Goal: Task Accomplishment & Management: Use online tool/utility

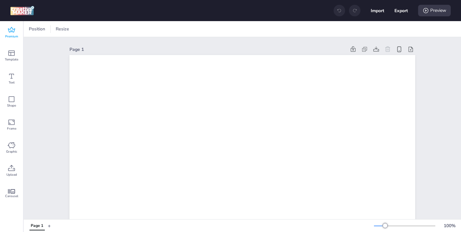
click at [9, 32] on icon at bounding box center [11, 29] width 7 height 5
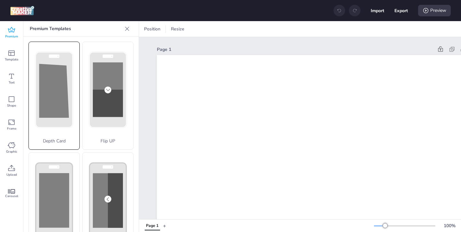
click at [52, 114] on polygon at bounding box center [54, 91] width 30 height 54
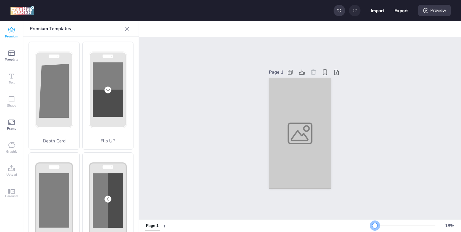
drag, startPoint x: 383, startPoint y: 225, endPoint x: 374, endPoint y: 225, distance: 8.3
click at [374, 225] on div at bounding box center [374, 225] width 5 height 5
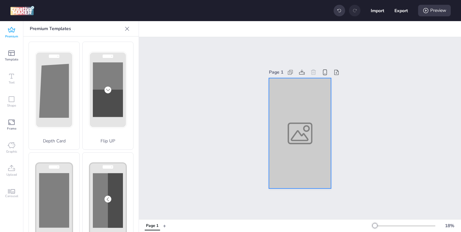
click at [310, 161] on div at bounding box center [300, 133] width 62 height 111
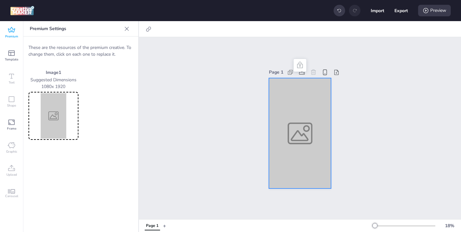
click at [52, 116] on img at bounding box center [53, 115] width 47 height 45
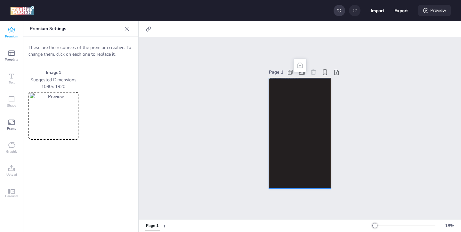
click at [429, 12] on div "Preview" at bounding box center [434, 11] width 33 height 12
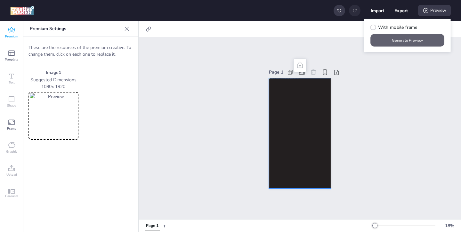
click at [398, 44] on button "Generate Preview" at bounding box center [407, 40] width 74 height 12
click at [13, 33] on icon at bounding box center [12, 30] width 8 height 8
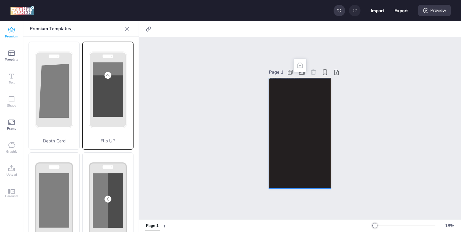
click at [73, 127] on icon at bounding box center [54, 89] width 38 height 76
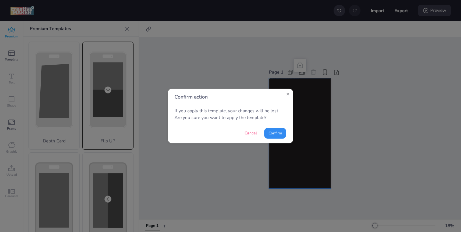
click at [267, 131] on button "Confirm" at bounding box center [275, 133] width 22 height 11
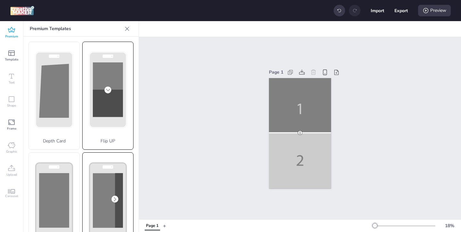
scroll to position [14, 0]
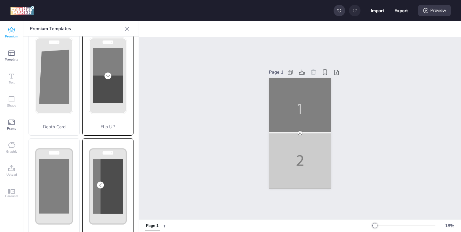
click at [104, 103] on rect at bounding box center [108, 88] width 30 height 27
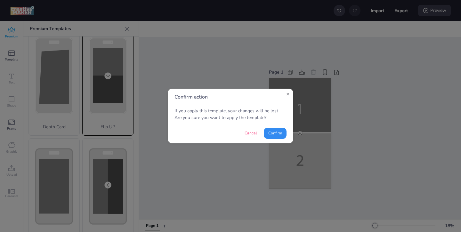
click at [275, 130] on button "Confirm" at bounding box center [275, 133] width 23 height 11
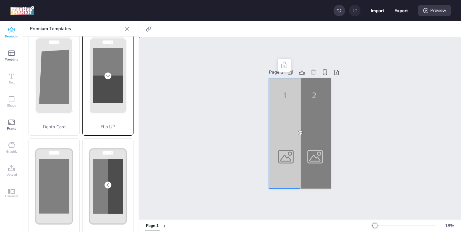
click at [283, 147] on div at bounding box center [300, 133] width 62 height 111
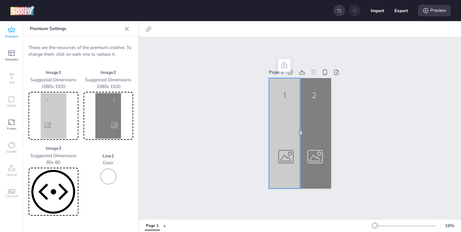
click at [49, 120] on img at bounding box center [53, 115] width 47 height 45
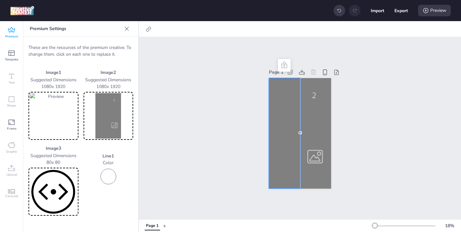
click at [106, 122] on img at bounding box center [108, 115] width 47 height 45
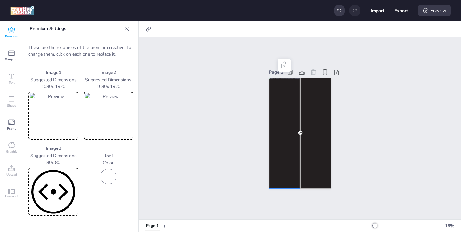
drag, startPoint x: 299, startPoint y: 134, endPoint x: 284, endPoint y: 134, distance: 14.7
click at [284, 78] on div at bounding box center [300, 78] width 62 height 0
click at [432, 10] on div "Preview" at bounding box center [434, 11] width 33 height 12
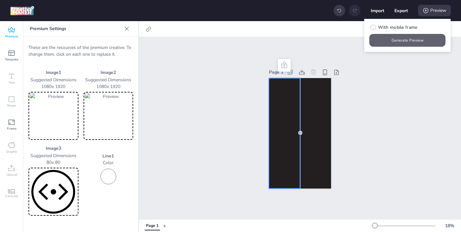
click at [406, 38] on button "Generate Preview" at bounding box center [407, 40] width 76 height 13
click at [13, 34] on icon at bounding box center [12, 30] width 8 height 8
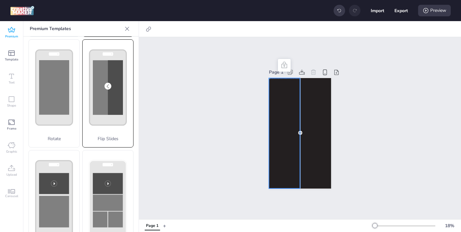
scroll to position [118, 0]
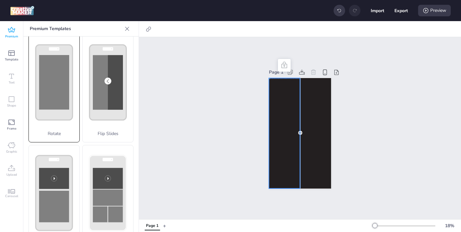
click at [65, 114] on div "Rotate" at bounding box center [53, 88] width 51 height 108
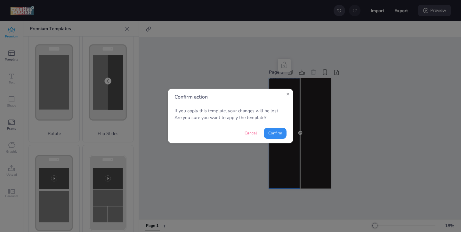
click at [272, 137] on button "Confirm" at bounding box center [275, 133] width 23 height 11
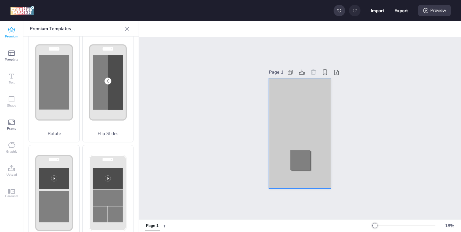
click at [280, 95] on div at bounding box center [300, 133] width 62 height 111
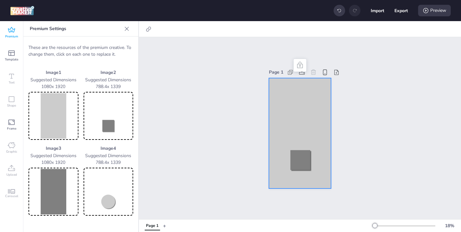
click at [54, 118] on img at bounding box center [53, 115] width 47 height 45
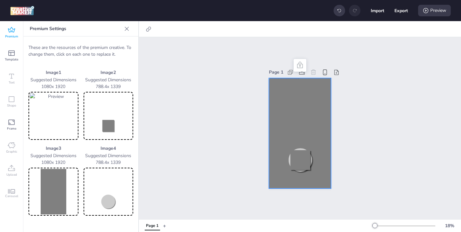
click at [113, 123] on img at bounding box center [108, 115] width 47 height 45
click at [62, 198] on img at bounding box center [53, 191] width 47 height 45
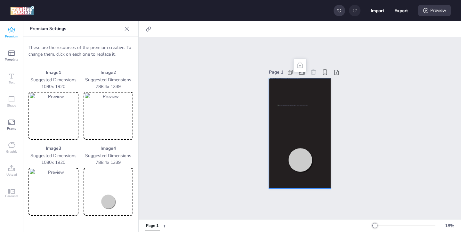
click at [98, 199] on img at bounding box center [108, 191] width 47 height 45
click at [431, 10] on div "Preview" at bounding box center [434, 11] width 33 height 12
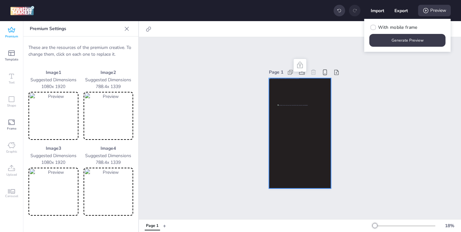
click at [402, 36] on button "Generate Preview" at bounding box center [407, 40] width 76 height 13
click at [16, 34] on span "Premium" at bounding box center [11, 36] width 13 height 5
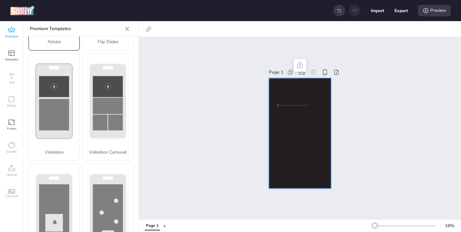
scroll to position [255, 0]
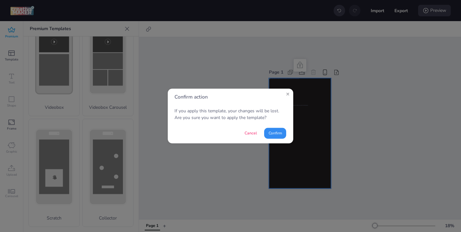
click at [274, 132] on button "Confirm" at bounding box center [275, 133] width 22 height 11
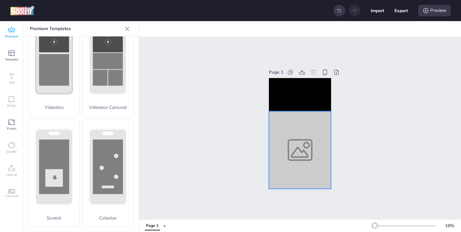
click at [289, 155] on div at bounding box center [300, 149] width 62 height 77
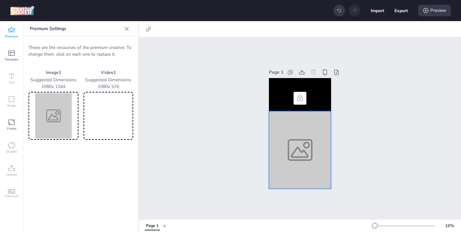
click at [66, 125] on img at bounding box center [53, 115] width 47 height 45
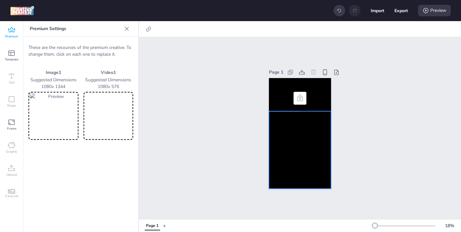
click at [118, 118] on video at bounding box center [108, 115] width 47 height 45
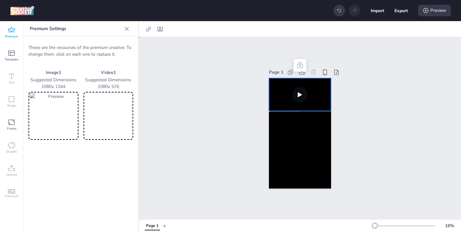
click at [317, 96] on video at bounding box center [300, 94] width 62 height 33
click at [157, 30] on icon at bounding box center [160, 29] width 6 height 6
select select "contain"
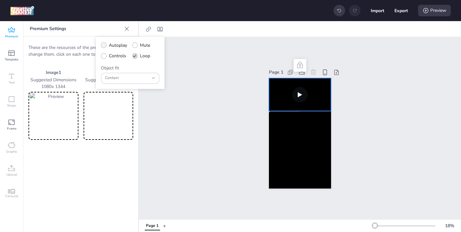
click at [105, 45] on icon at bounding box center [103, 45] width 4 height 4
click at [105, 46] on input "Autoplay" at bounding box center [102, 48] width 4 height 4
checkbox input "true"
click at [104, 57] on icon at bounding box center [103, 56] width 4 height 4
click at [104, 57] on input "Controls" at bounding box center [102, 58] width 4 height 4
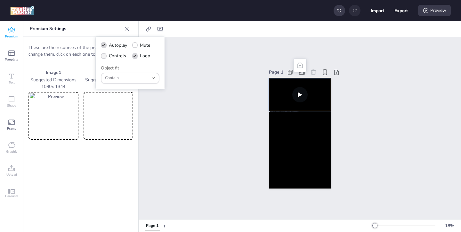
checkbox input "true"
click at [429, 11] on div "Preview" at bounding box center [434, 11] width 33 height 12
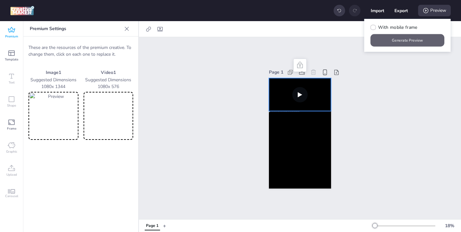
click at [398, 41] on button "Generate Preview" at bounding box center [407, 40] width 74 height 12
click at [118, 114] on video at bounding box center [108, 115] width 47 height 45
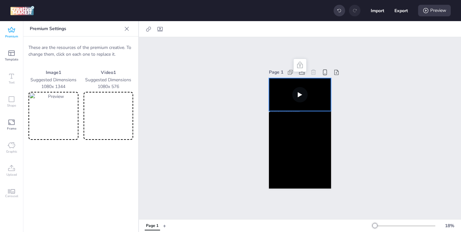
click at [286, 103] on video at bounding box center [300, 94] width 62 height 33
click at [161, 29] on icon at bounding box center [160, 29] width 6 height 6
select select "contain"
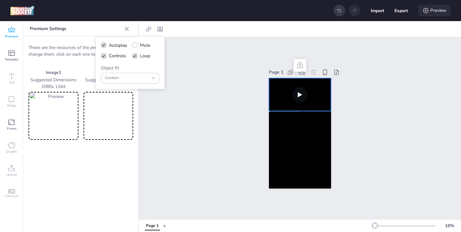
click at [434, 14] on div "Preview" at bounding box center [434, 11] width 33 height 12
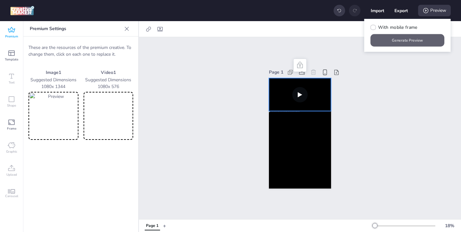
click at [408, 41] on button "Generate Preview" at bounding box center [407, 40] width 74 height 12
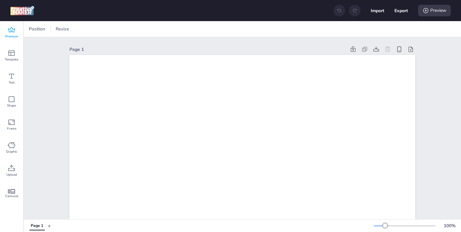
click at [11, 35] on span "Premium" at bounding box center [11, 36] width 13 height 5
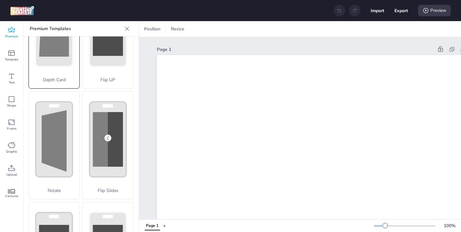
scroll to position [64, 0]
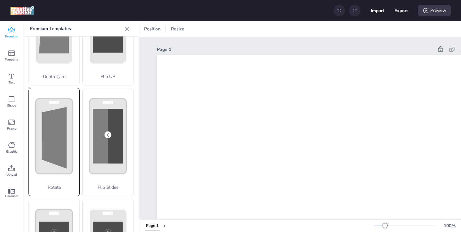
click at [0, 0] on rect at bounding box center [0, 0] width 0 height 0
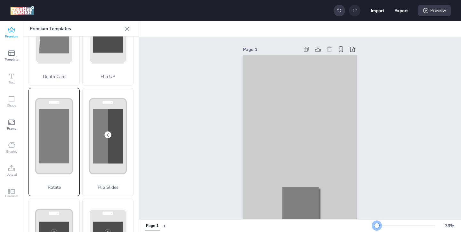
drag, startPoint x: 385, startPoint y: 225, endPoint x: 376, endPoint y: 225, distance: 8.3
click at [376, 225] on div at bounding box center [376, 225] width 5 height 5
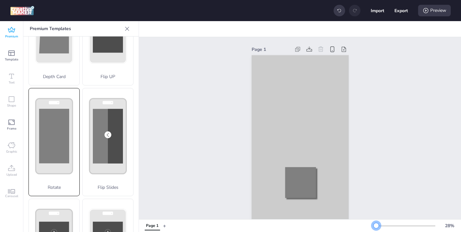
click at [376, 228] on div at bounding box center [404, 225] width 61 height 5
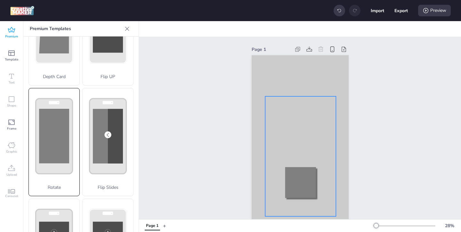
click at [298, 134] on div at bounding box center [300, 156] width 71 height 120
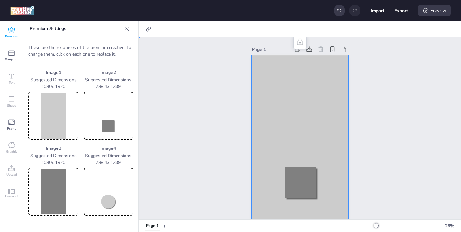
click at [273, 93] on div at bounding box center [299, 141] width 97 height 172
click at [69, 120] on img at bounding box center [53, 115] width 47 height 45
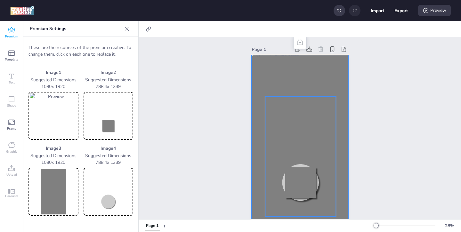
click at [287, 177] on div at bounding box center [300, 156] width 71 height 120
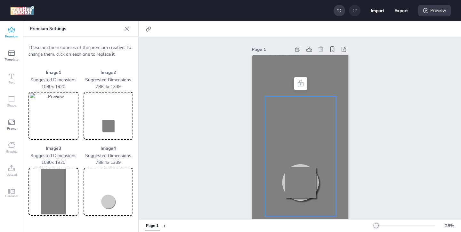
click at [105, 120] on img at bounding box center [108, 115] width 47 height 45
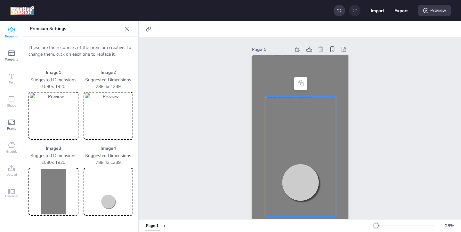
click at [37, 187] on img at bounding box center [53, 191] width 47 height 45
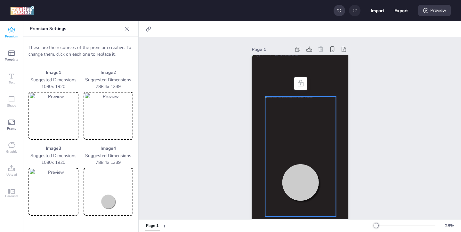
click at [103, 199] on img at bounding box center [108, 191] width 47 height 45
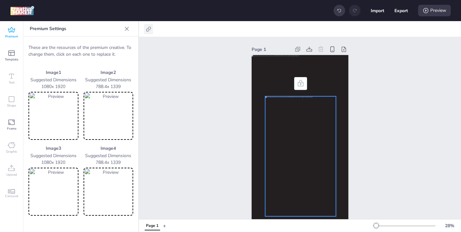
click at [148, 27] on icon at bounding box center [148, 29] width 6 height 6
click at [96, 47] on span "Activate hyperlink" at bounding box center [106, 45] width 35 height 7
click at [85, 47] on input "Activate hyperlink" at bounding box center [83, 48] width 4 height 4
checkbox input "true"
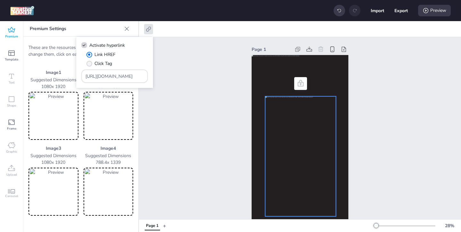
click at [104, 63] on span "Click Tag" at bounding box center [103, 63] width 18 height 7
click at [90, 64] on input "Click Tag" at bounding box center [88, 66] width 4 height 4
radio input "true"
drag, startPoint x: 123, startPoint y: 76, endPoint x: 91, endPoint y: 58, distance: 37.6
click at [93, 59] on div "Link HREF Click Tag https://wortise.com" at bounding box center [114, 67] width 67 height 32
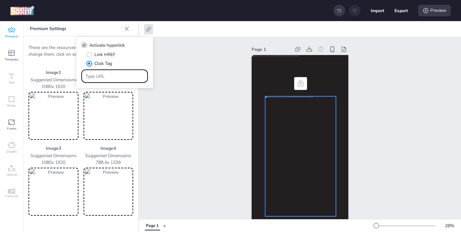
click at [138, 80] on div at bounding box center [114, 76] width 59 height 12
paste input "https://ad.doubleclick.net/ddm/trackclk/N1957659.3999883WORTISE/B33981774.42708…"
type input "https://ad.doubleclick.net/ddm/trackclk/N1957659.3999883WORTISE/B33981774.42708…"
click at [182, 133] on div "Page 1" at bounding box center [300, 136] width 322 height 198
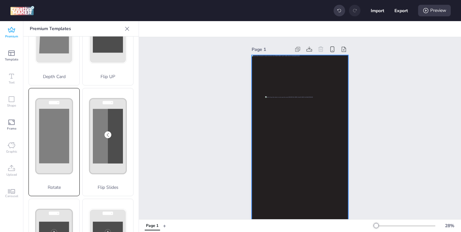
click at [312, 85] on div at bounding box center [299, 141] width 97 height 172
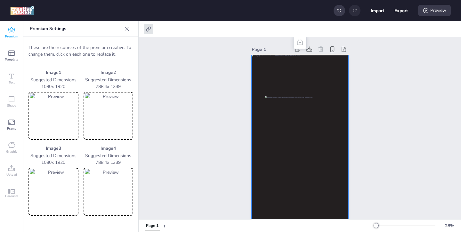
click at [52, 195] on img at bounding box center [53, 191] width 47 height 45
click at [49, 186] on img at bounding box center [53, 191] width 47 height 45
click at [150, 28] on icon at bounding box center [148, 29] width 6 height 6
click at [171, 139] on div "Page 1" at bounding box center [300, 136] width 322 height 198
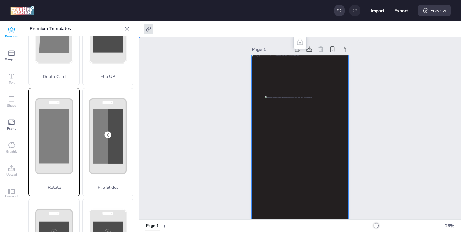
click at [256, 79] on div at bounding box center [299, 141] width 97 height 172
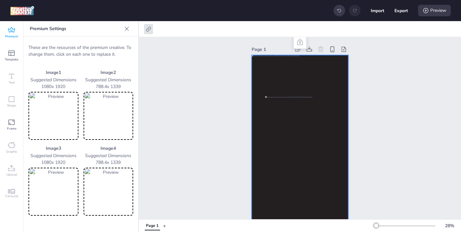
click at [57, 120] on img at bounding box center [53, 115] width 47 height 45
click at [144, 29] on div at bounding box center [148, 29] width 9 height 10
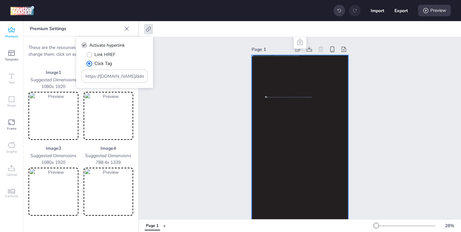
click at [153, 101] on div "Page 1" at bounding box center [300, 136] width 322 height 198
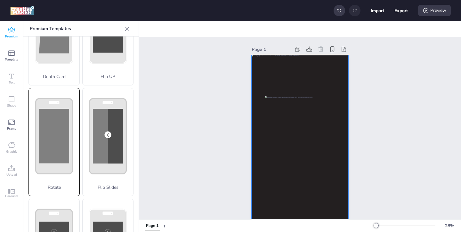
click at [257, 110] on div at bounding box center [299, 141] width 97 height 172
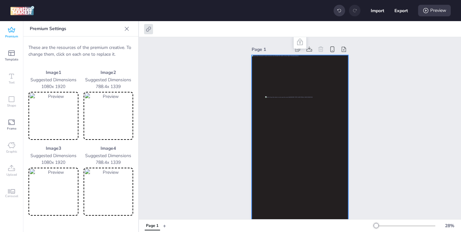
click at [63, 183] on img at bounding box center [53, 191] width 47 height 45
click at [149, 28] on icon at bounding box center [148, 29] width 6 height 6
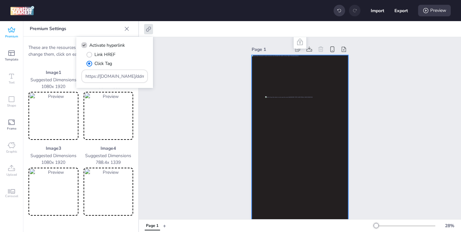
click at [189, 85] on div "Page 1" at bounding box center [300, 136] width 322 height 198
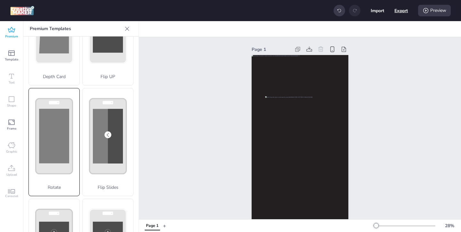
click at [402, 11] on button "Export" at bounding box center [400, 10] width 13 height 13
select select "html"
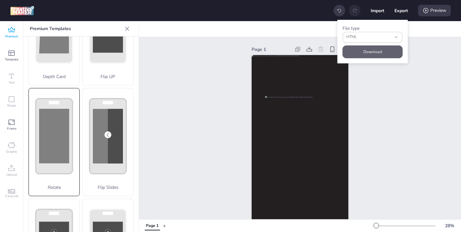
click at [378, 51] on button "Download" at bounding box center [372, 51] width 60 height 13
